Goal: Information Seeking & Learning: Learn about a topic

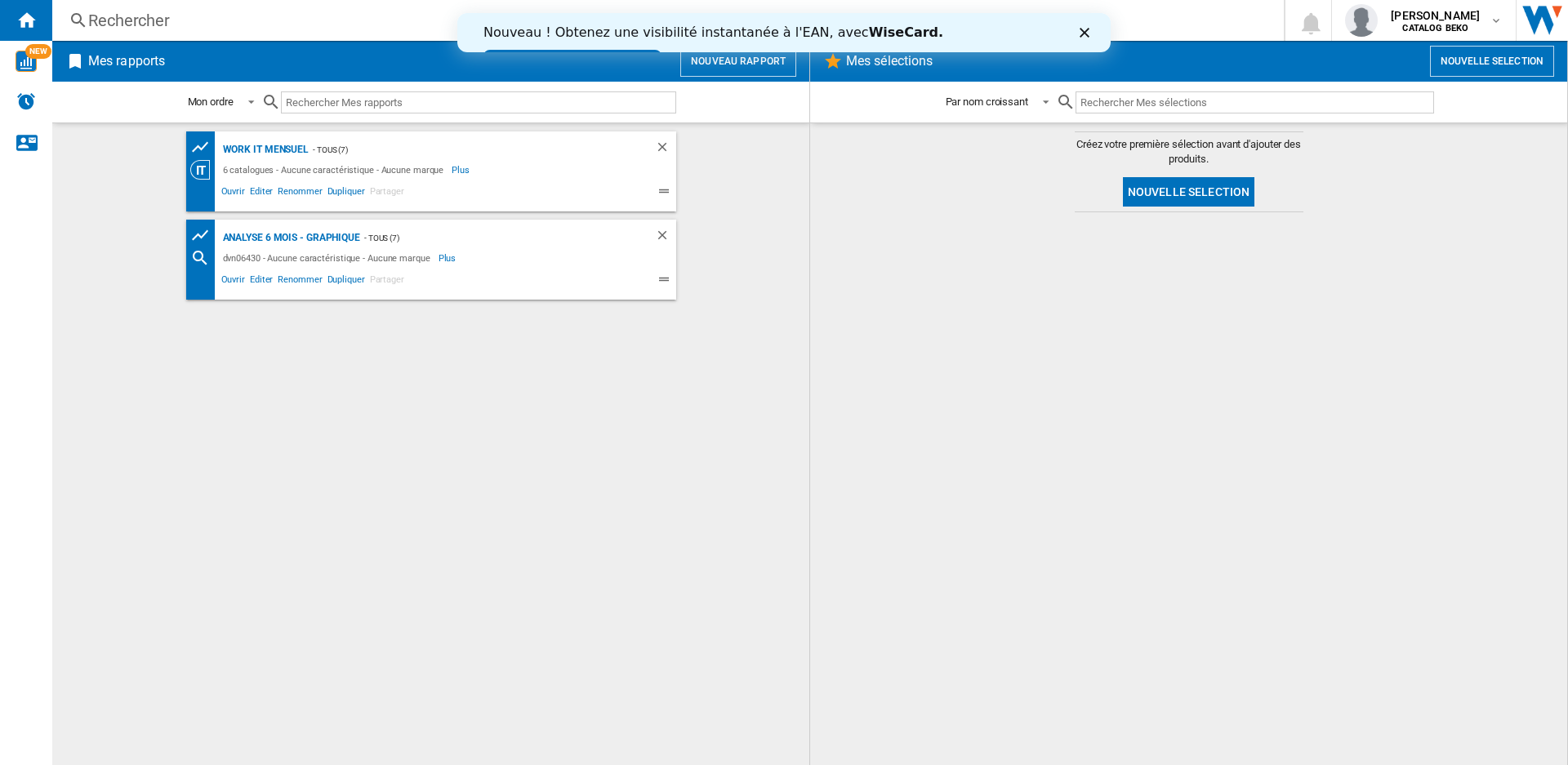
click at [136, 17] on div "Rechercher" at bounding box center [664, 20] width 1153 height 23
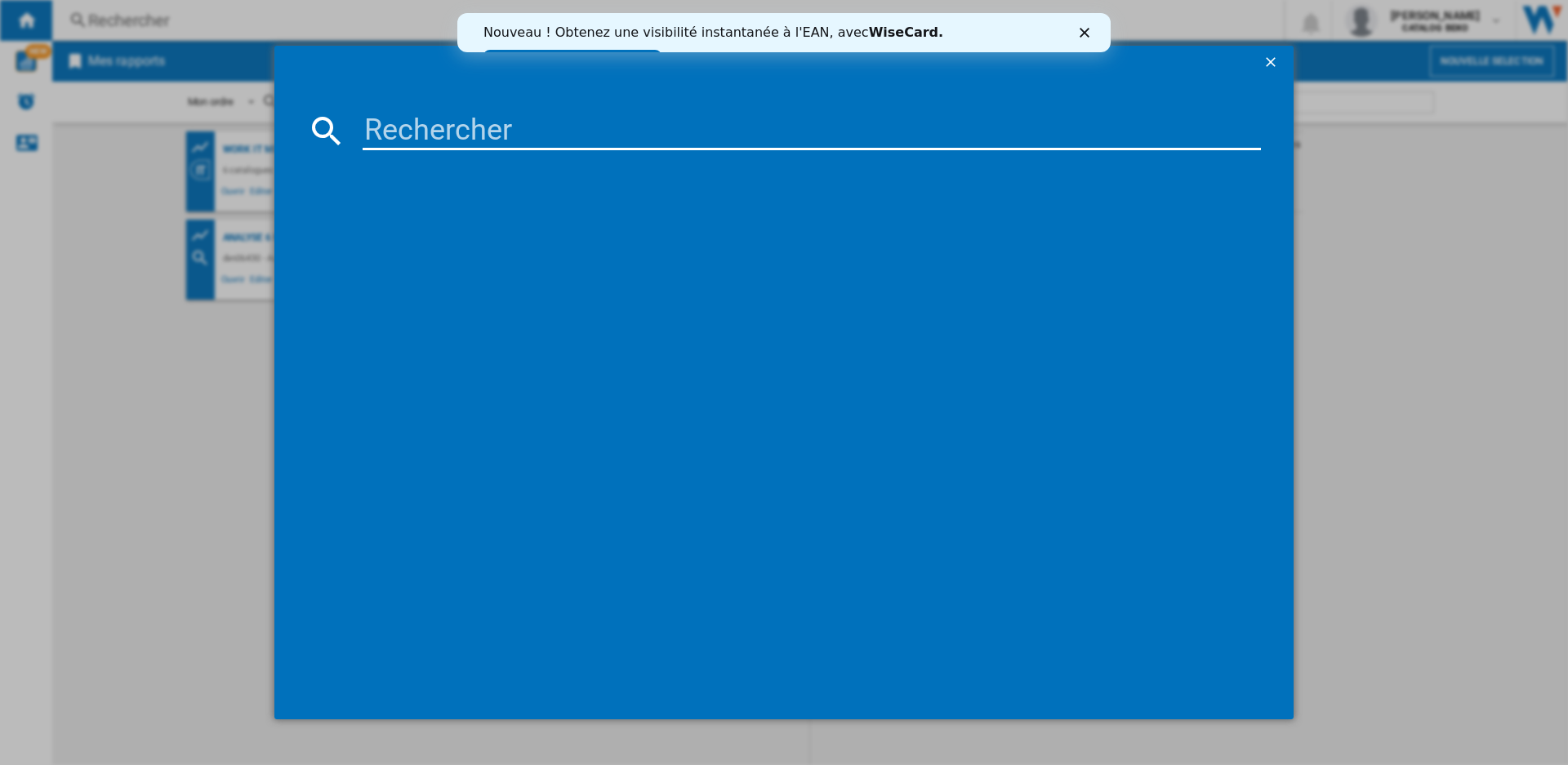
click at [518, 129] on input at bounding box center [811, 130] width 898 height 39
type input "bdin173e0"
click at [404, 230] on div "BEKO BDIN173E0 INTEGRABLE" at bounding box center [796, 237] width 882 height 17
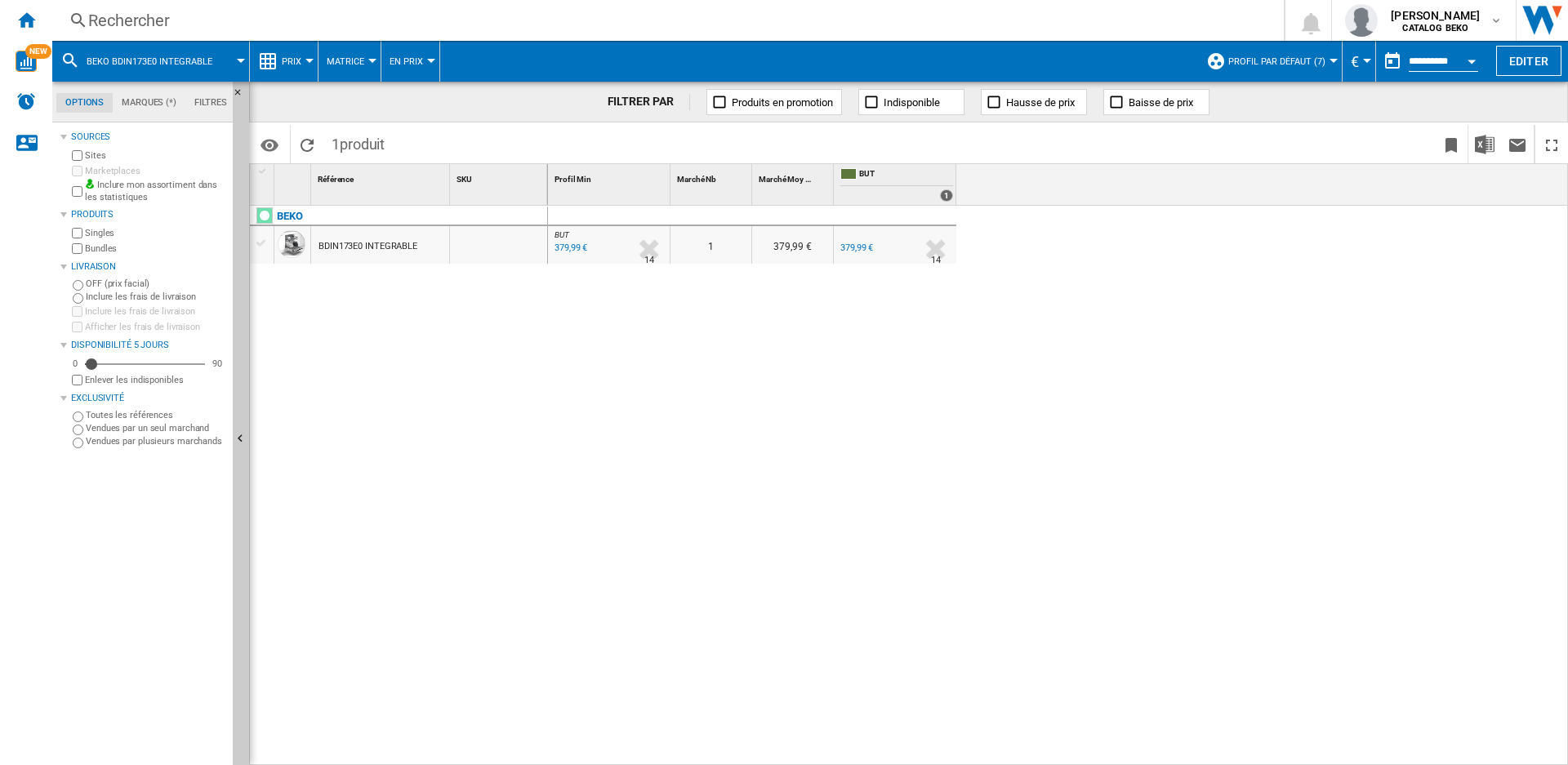
click at [285, 60] on span "Prix" at bounding box center [291, 61] width 20 height 10
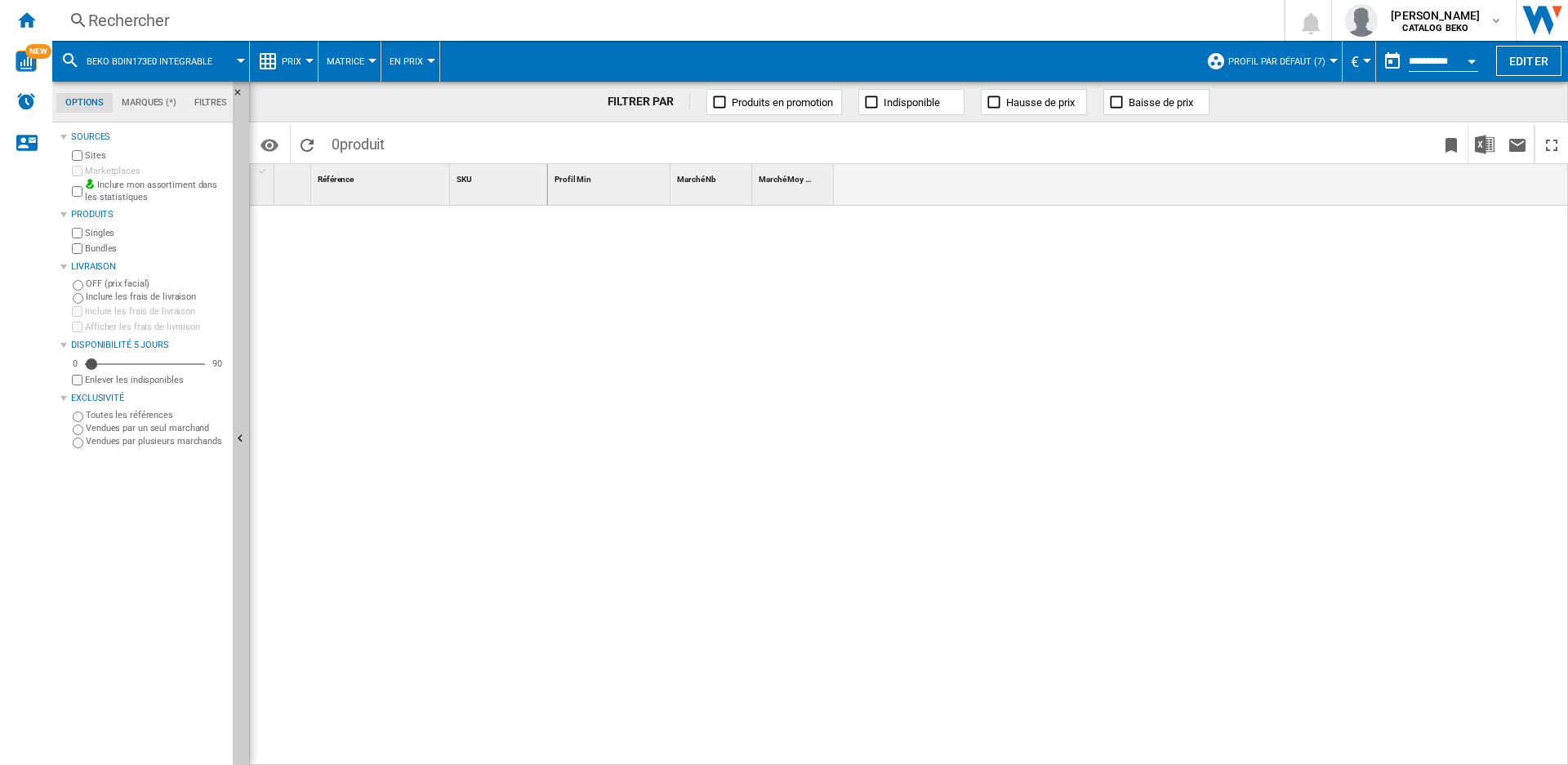
click at [285, 65] on span "Prix" at bounding box center [291, 61] width 20 height 10
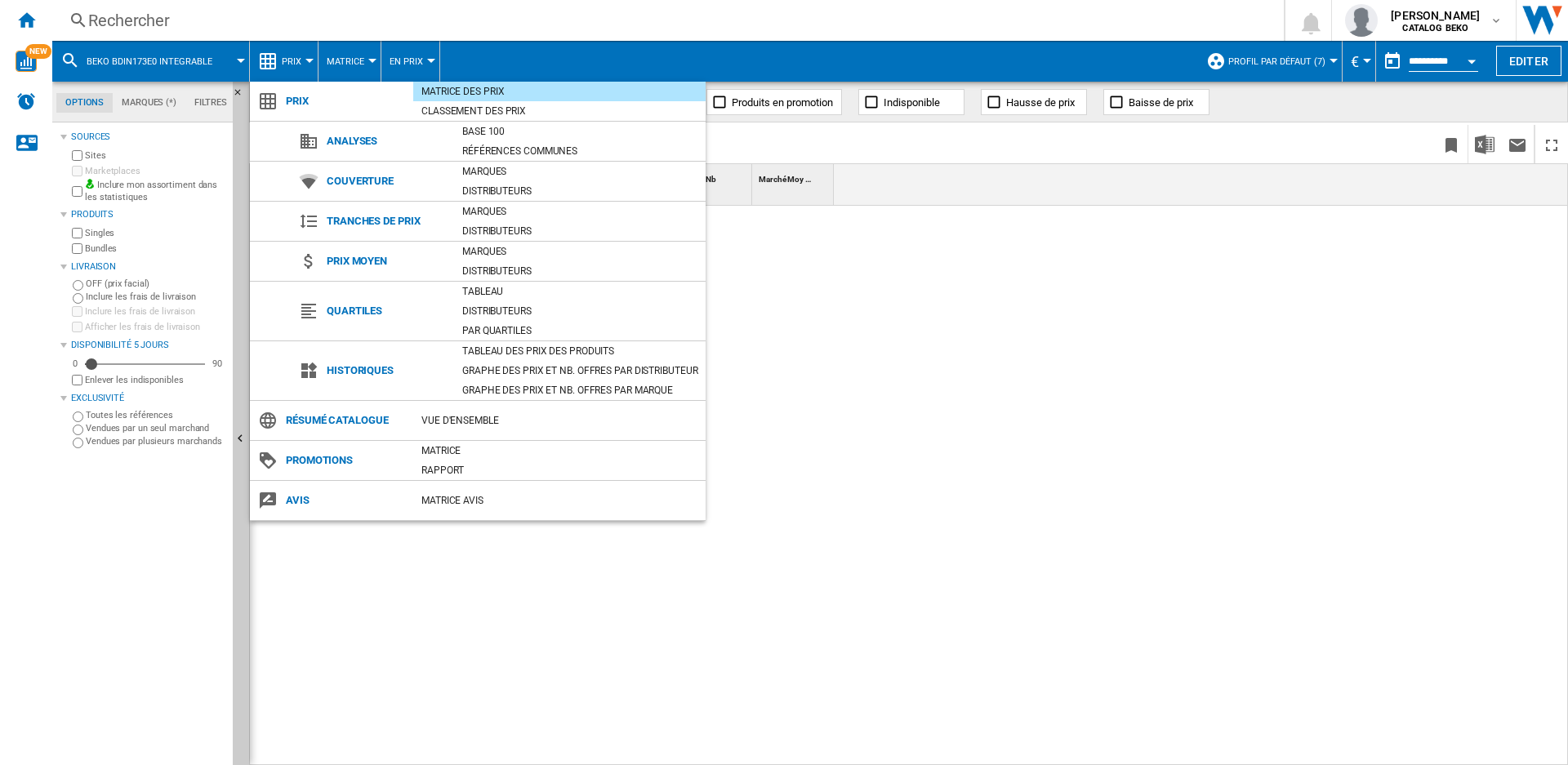
click at [285, 65] on md-backdrop at bounding box center [784, 382] width 1568 height 765
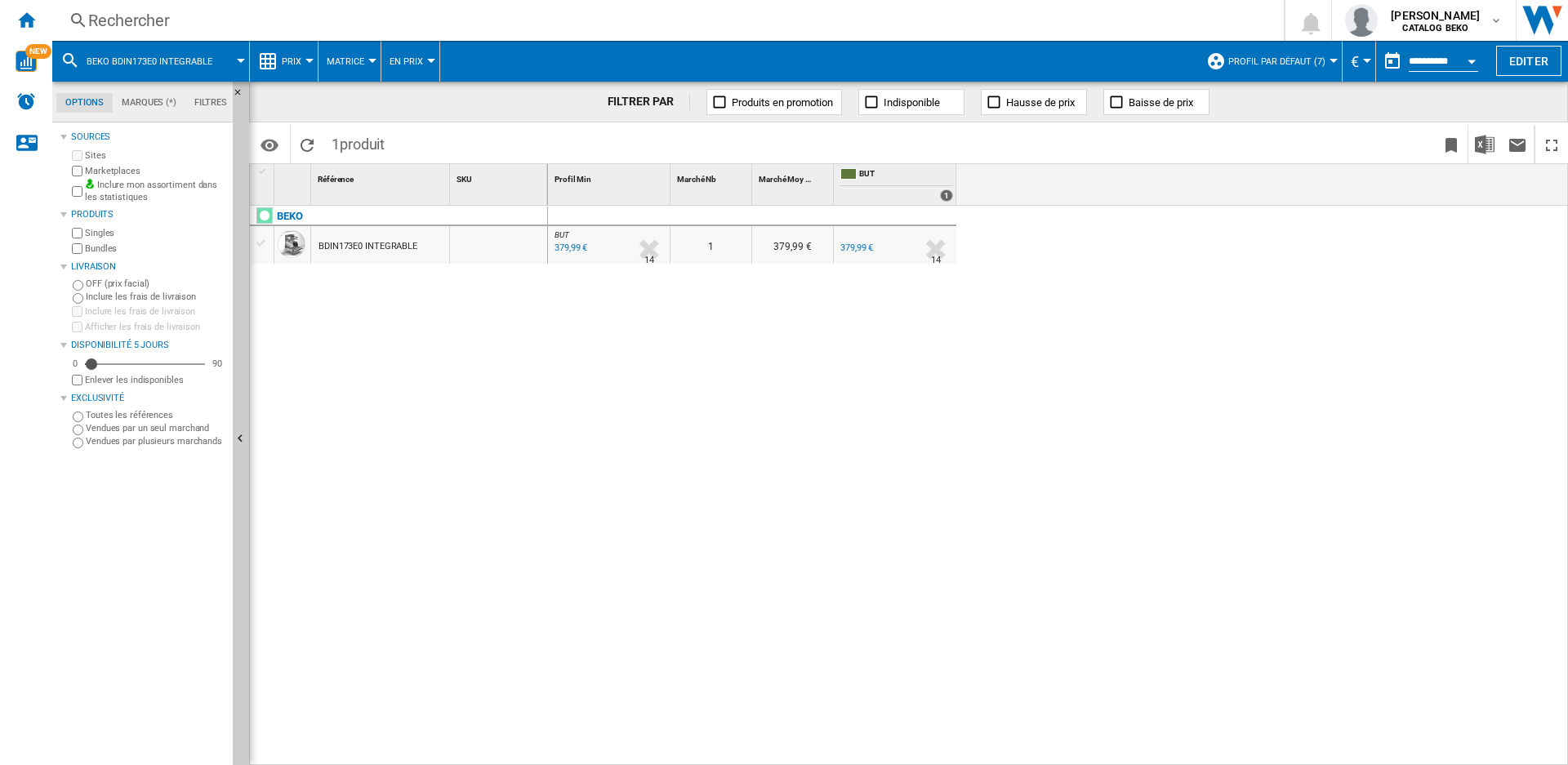
click at [287, 59] on span "Prix" at bounding box center [291, 61] width 20 height 10
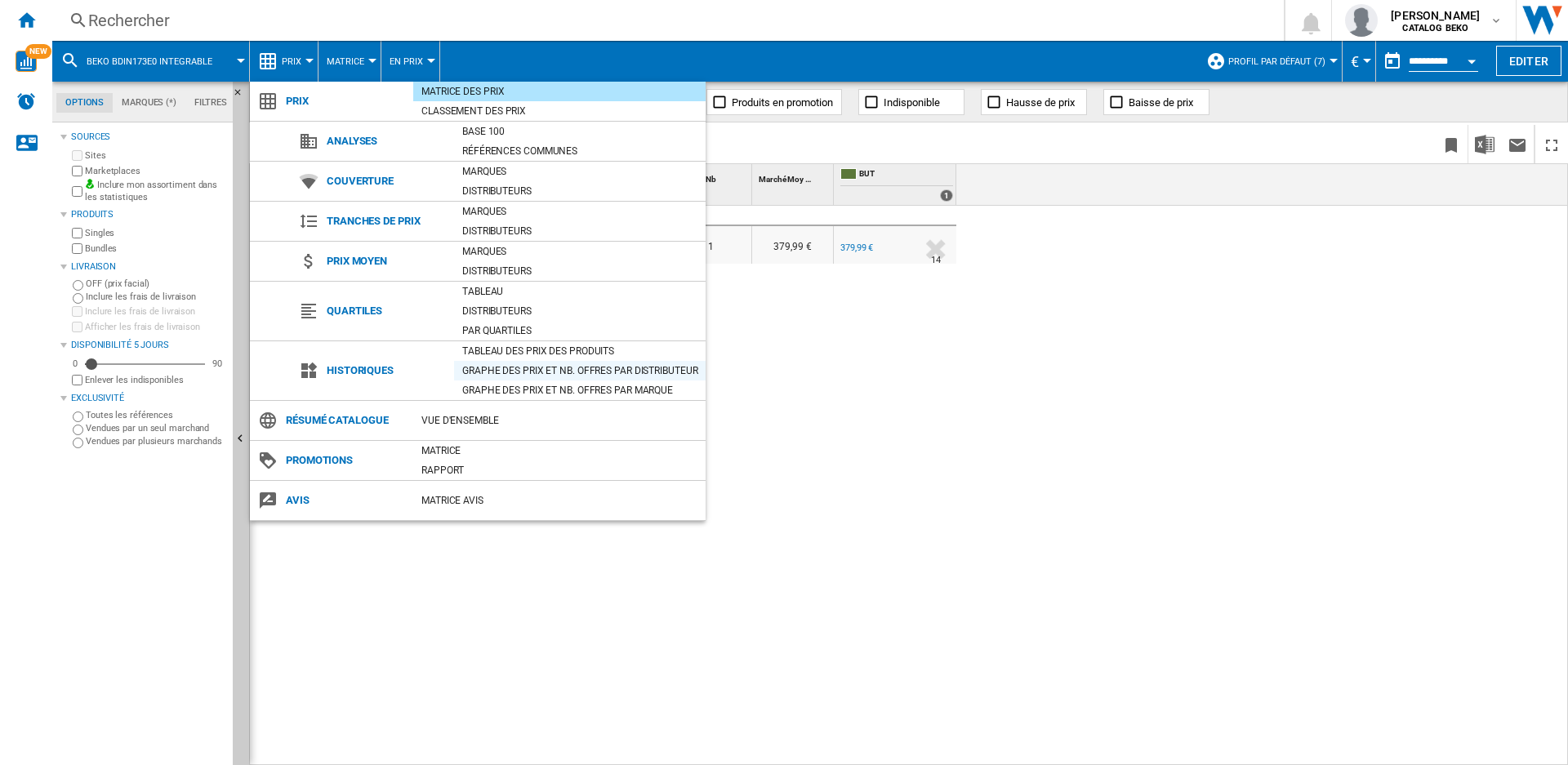
click at [531, 365] on div "Graphe des prix et nb. offres par distributeur" at bounding box center [580, 371] width 251 height 17
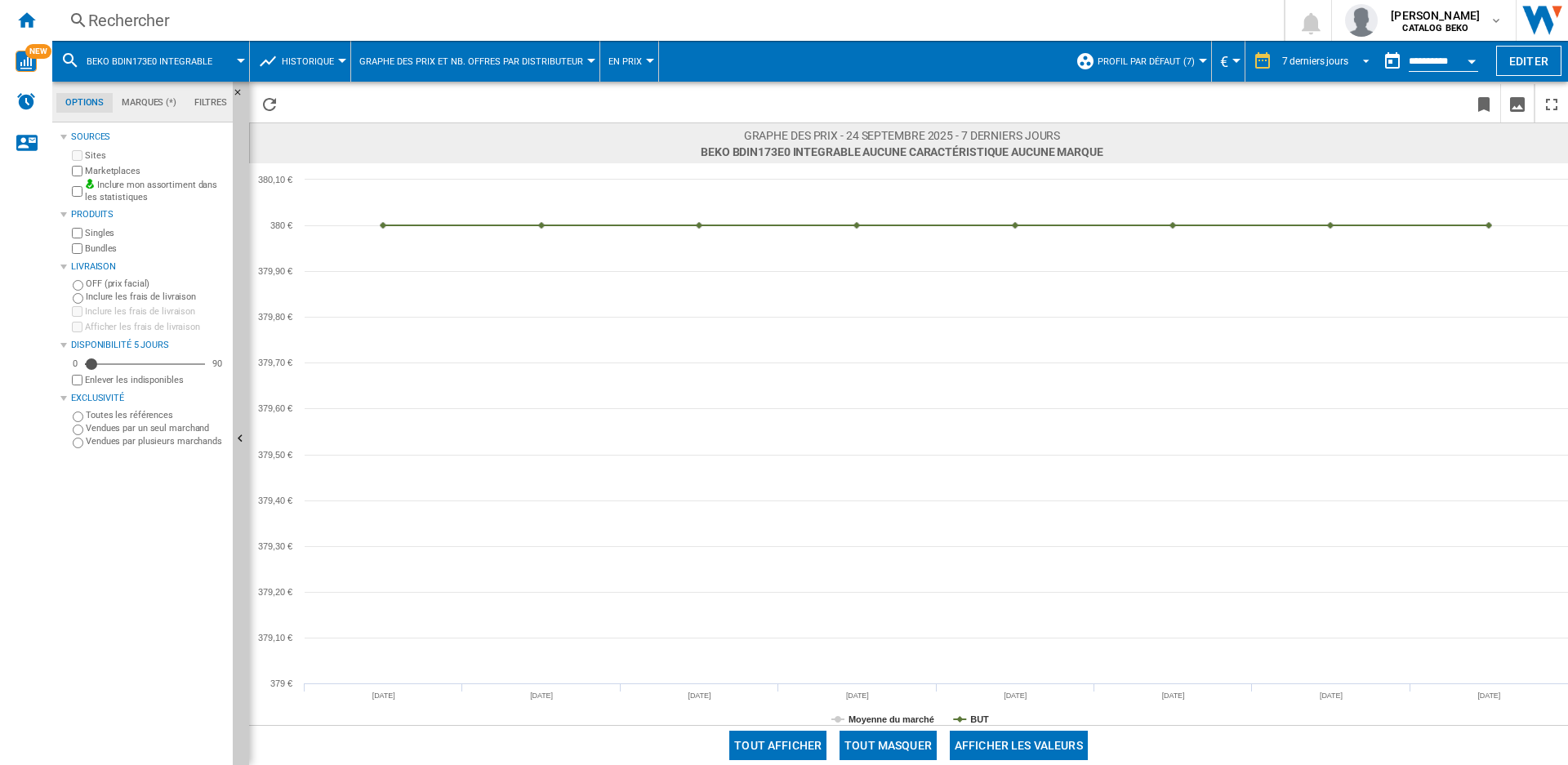
click at [1333, 67] on md-select-value "7 derniers jours" at bounding box center [1328, 61] width 96 height 24
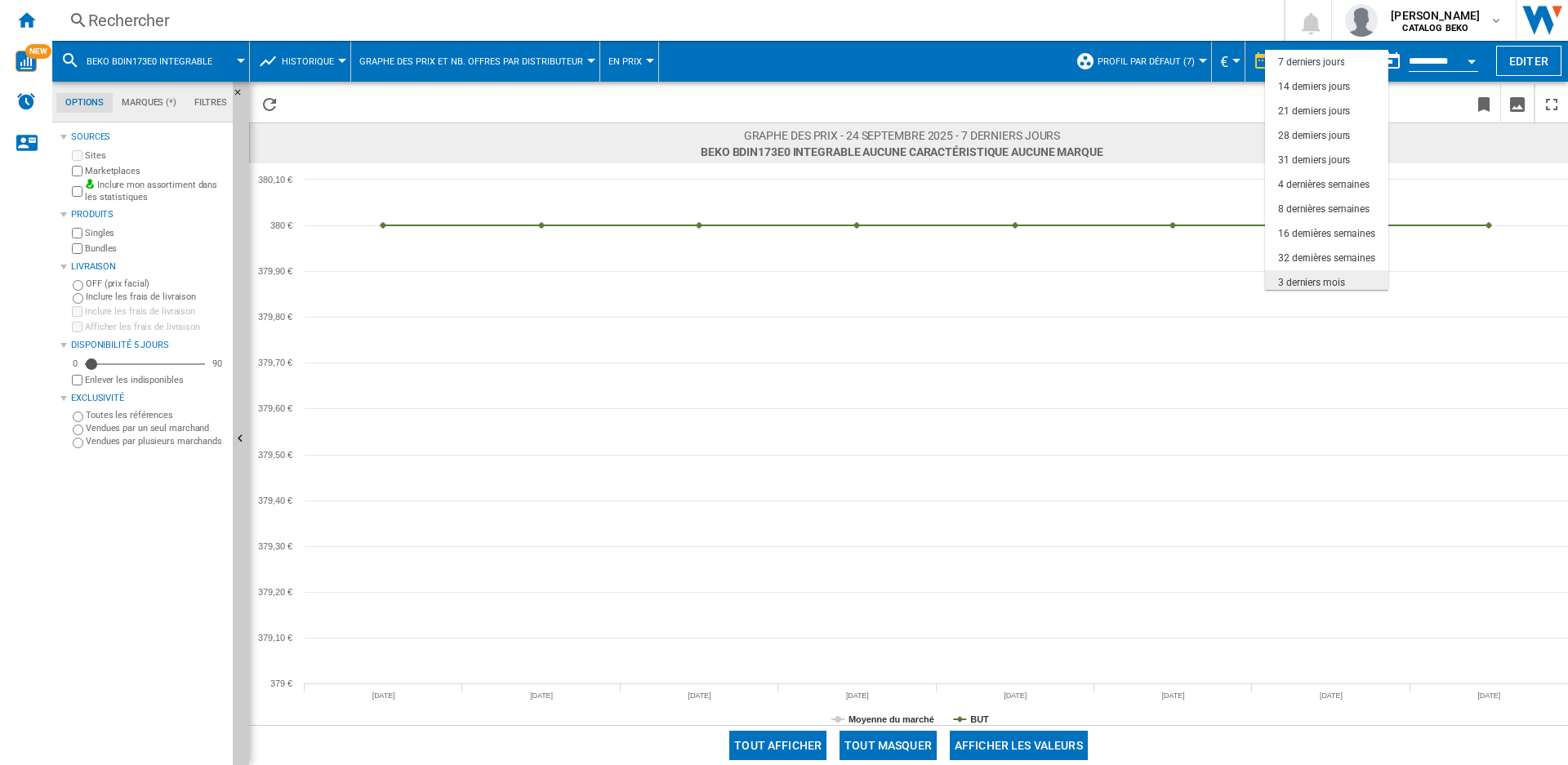
scroll to position [103, 0]
click at [1322, 259] on div "12 derniers mois" at bounding box center [1313, 253] width 72 height 14
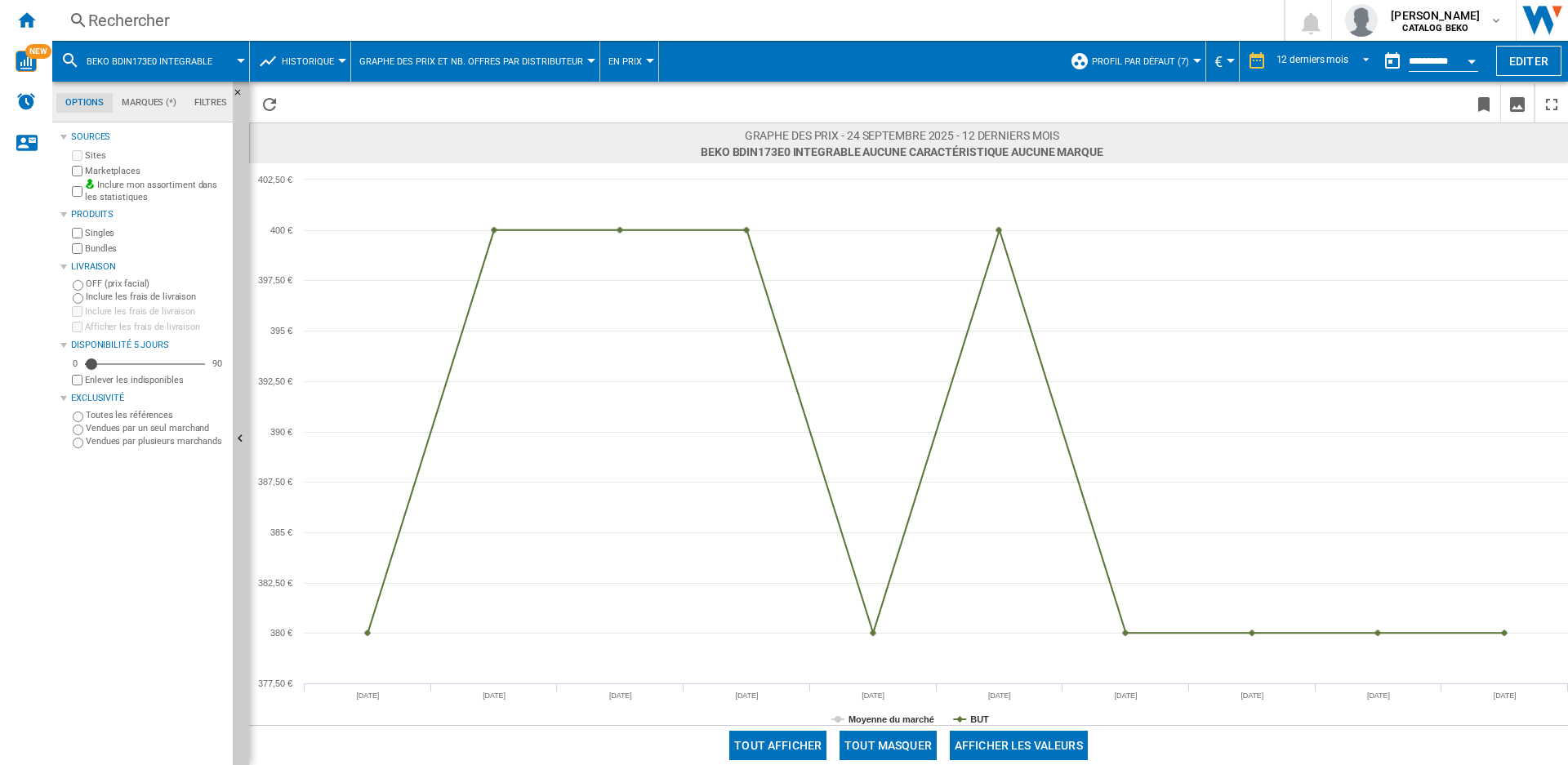
click at [130, 32] on div "Rechercher Rechercher 0 [PERSON_NAME] CATALOG BEKO CATALOG BEKO Mes paramètres …" at bounding box center [810, 20] width 1516 height 41
click at [130, 24] on div "Rechercher" at bounding box center [664, 20] width 1153 height 23
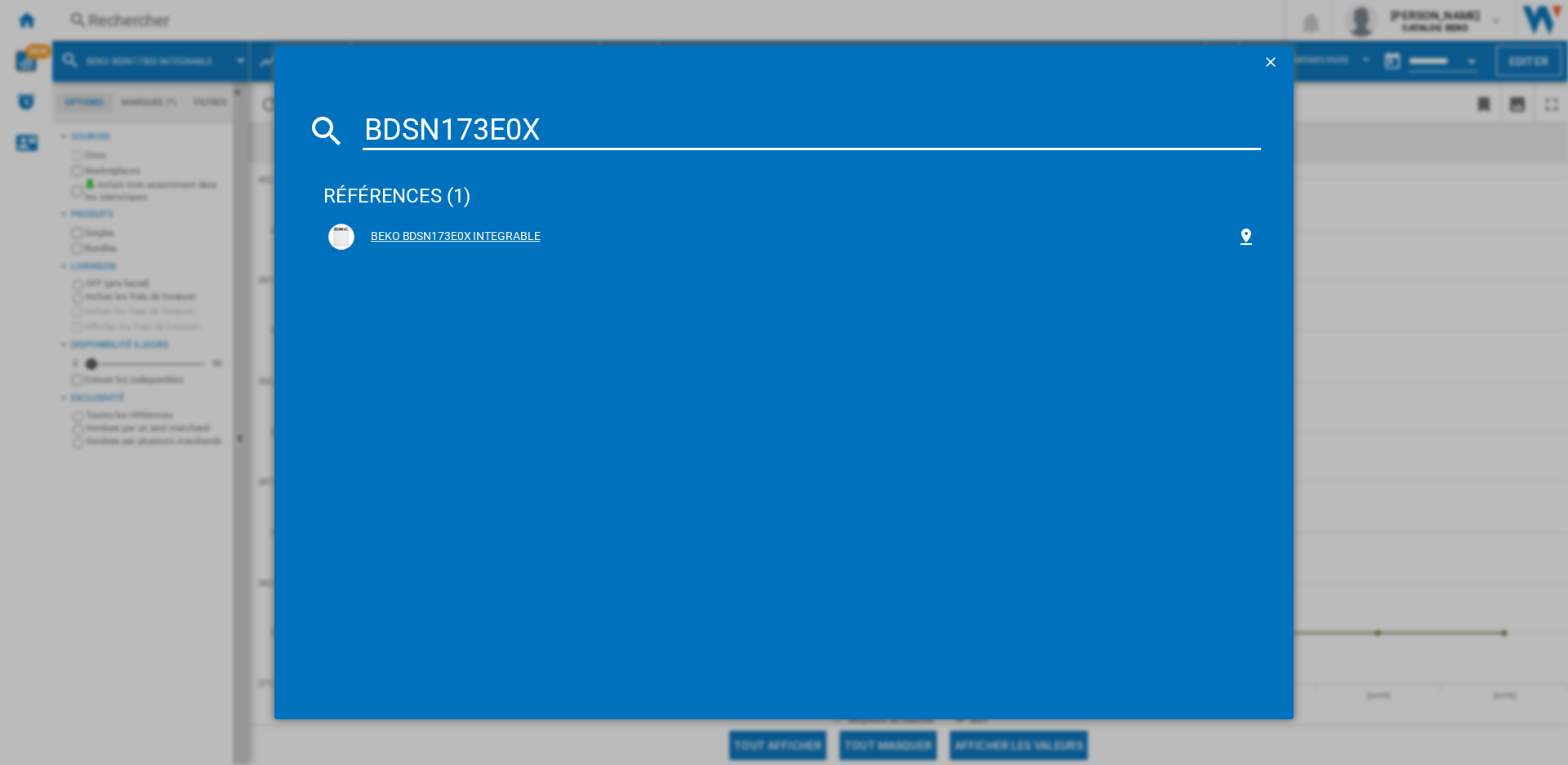
type input "BDSN173E0X"
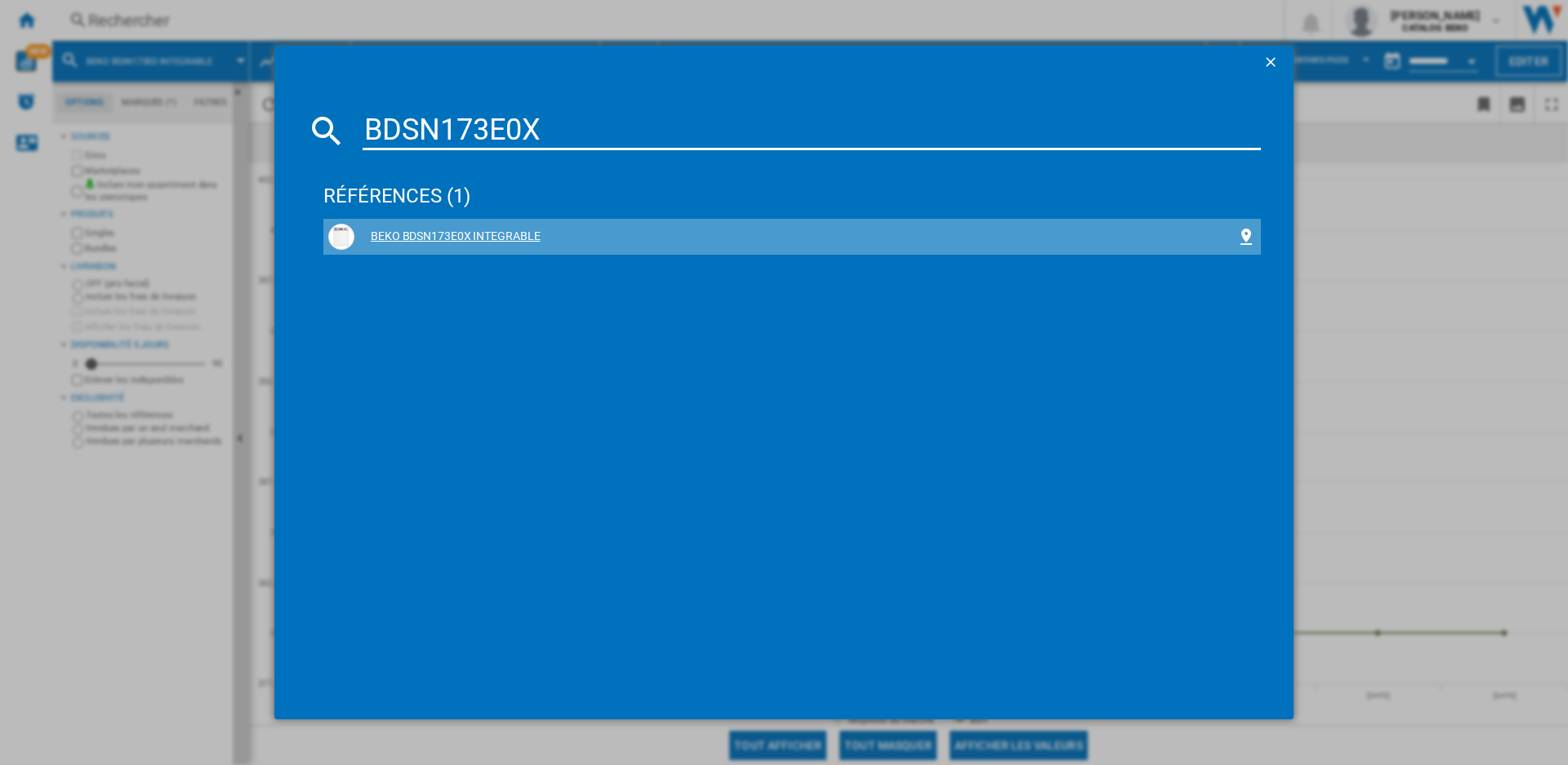
click at [458, 233] on div "BEKO BDSN173E0X INTEGRABLE" at bounding box center [796, 237] width 882 height 17
